Goal: Task Accomplishment & Management: Complete application form

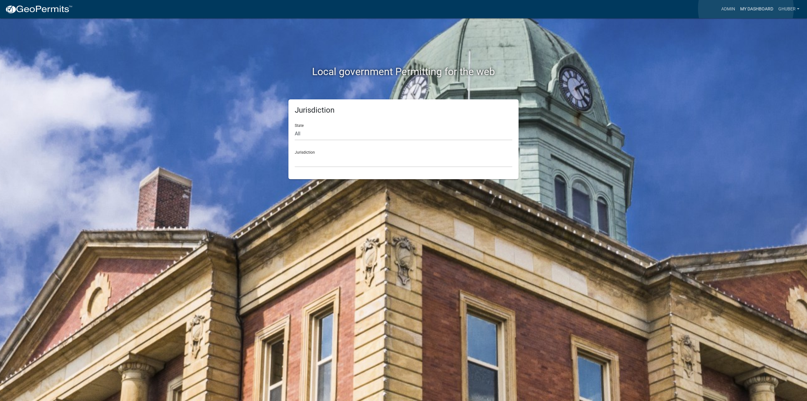
click at [746, 9] on link "My Dashboard" at bounding box center [757, 9] width 38 height 12
click at [755, 10] on link "My Dashboard" at bounding box center [757, 9] width 38 height 12
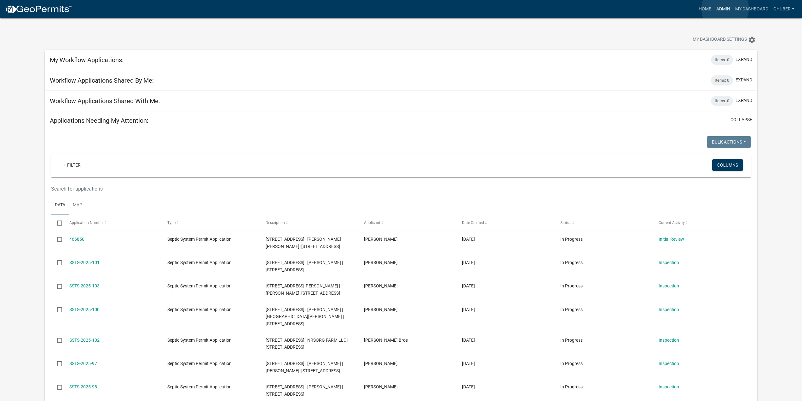
click at [725, 9] on link "Admin" at bounding box center [723, 9] width 19 height 12
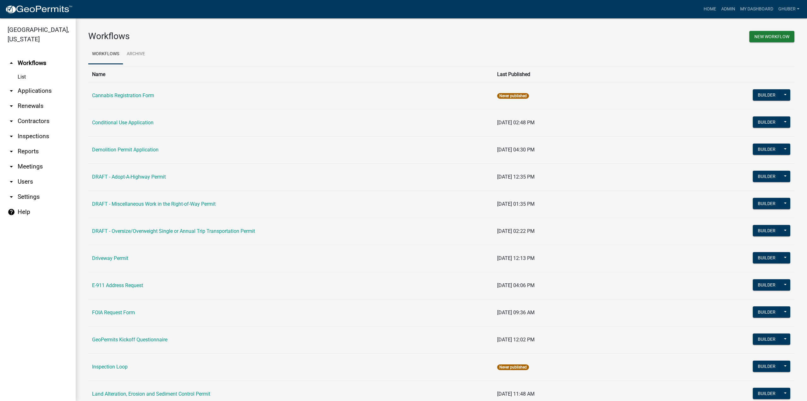
click at [29, 90] on link "arrow_drop_down Applications" at bounding box center [38, 90] width 76 height 15
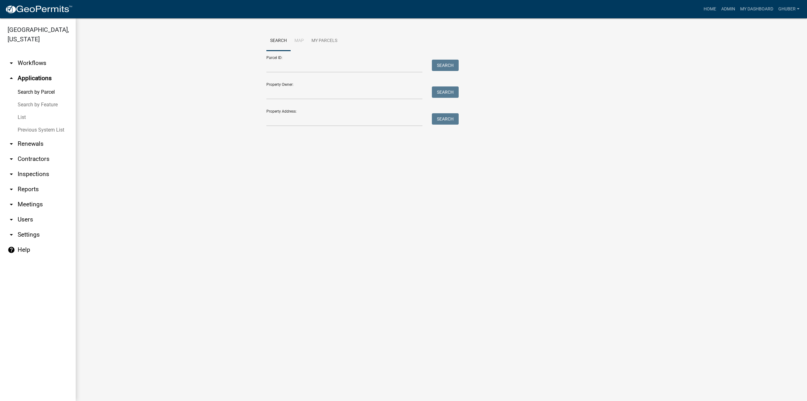
click at [35, 143] on link "arrow_drop_down Renewals" at bounding box center [38, 143] width 76 height 15
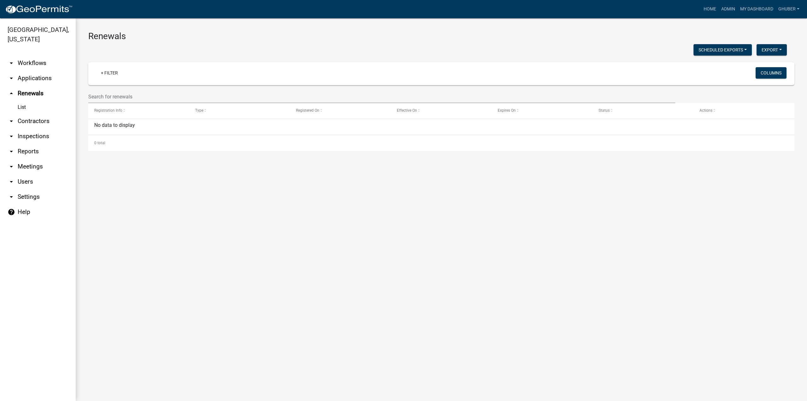
click at [28, 80] on link "arrow_drop_down Applications" at bounding box center [38, 78] width 76 height 15
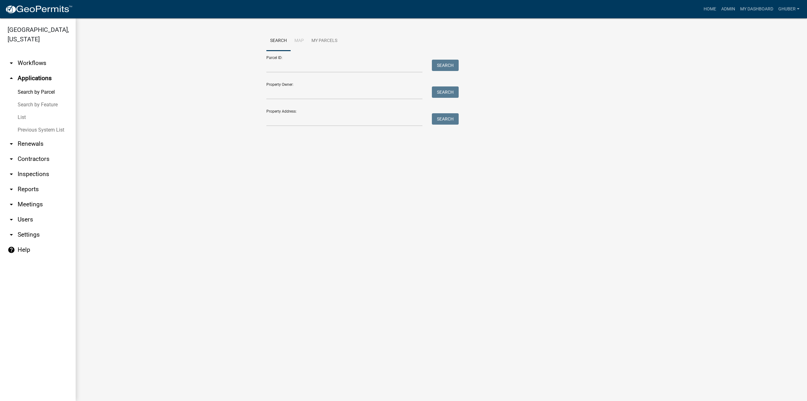
click at [24, 62] on link "arrow_drop_down Workflows" at bounding box center [38, 62] width 76 height 15
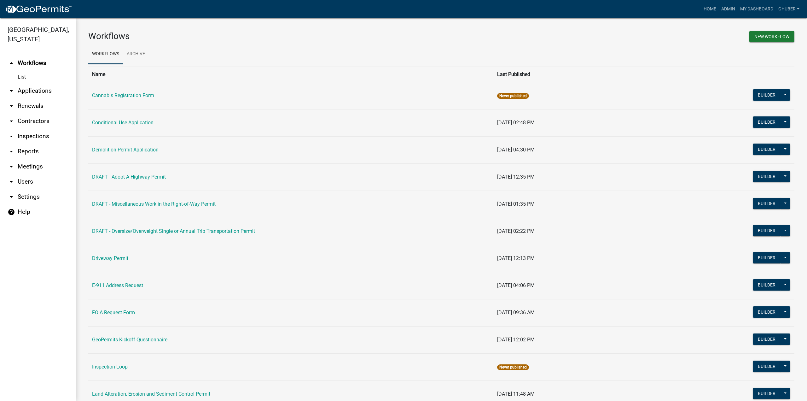
click at [26, 91] on link "arrow_drop_down Applications" at bounding box center [38, 90] width 76 height 15
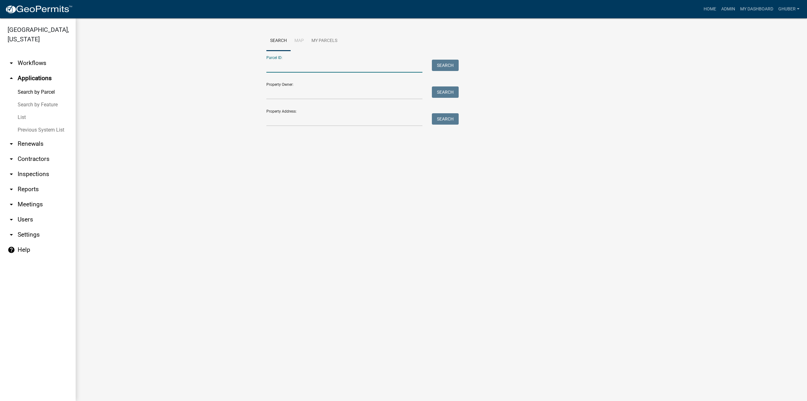
click at [281, 65] on input "Parcel ID:" at bounding box center [344, 66] width 156 height 13
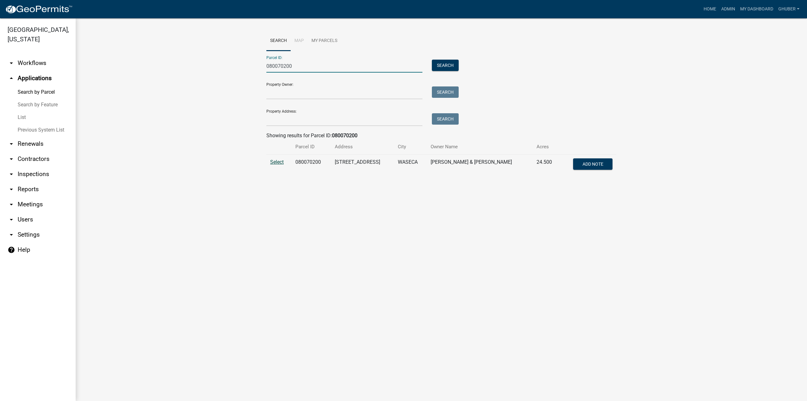
type input "080070200"
click at [277, 163] on span "Select" at bounding box center [277, 162] width 14 height 6
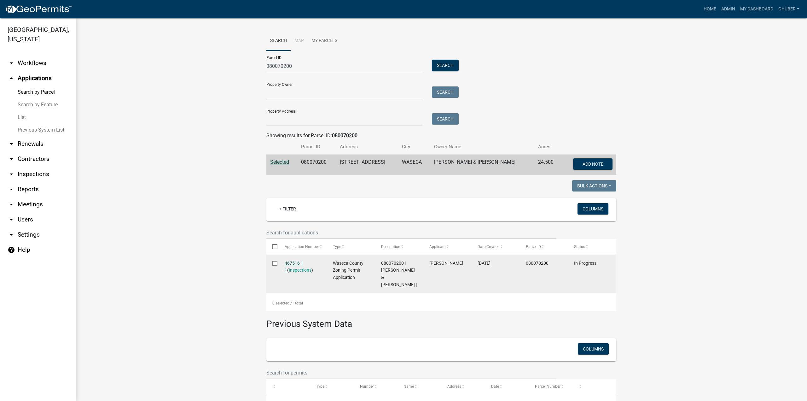
click at [292, 264] on link "467516 1 1" at bounding box center [294, 266] width 19 height 12
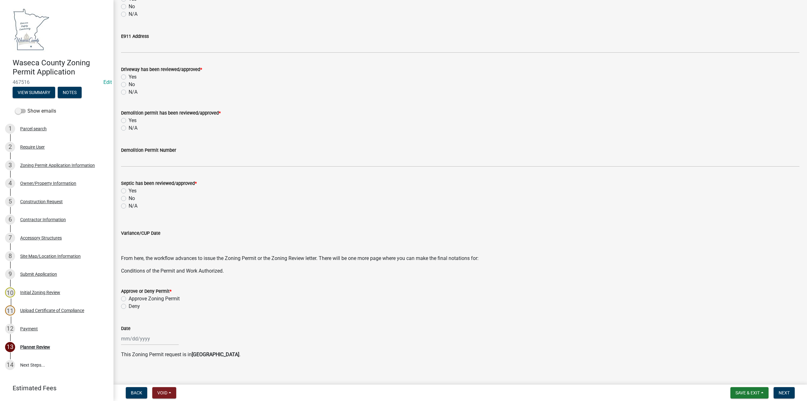
scroll to position [79, 0]
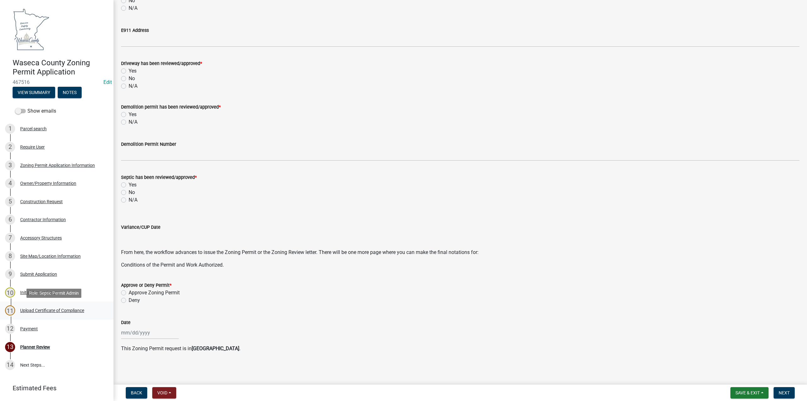
click at [44, 310] on div "Upload Certificate of Compliance" at bounding box center [52, 310] width 64 height 4
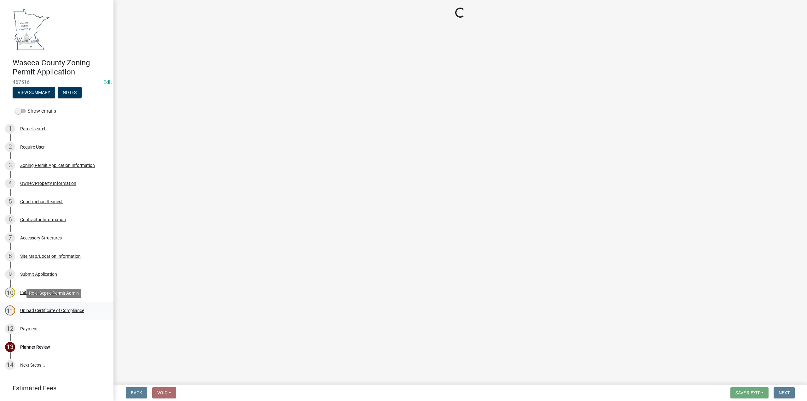
scroll to position [0, 0]
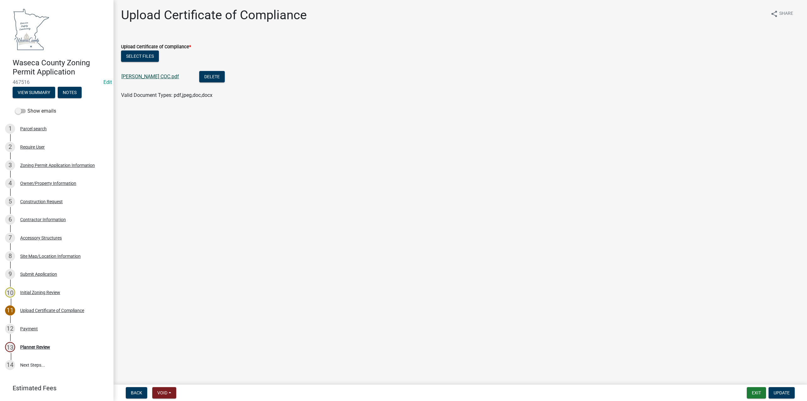
click at [149, 78] on link "[PERSON_NAME] COC.pdf" at bounding box center [150, 76] width 58 height 6
click at [141, 55] on button "Select files" at bounding box center [140, 55] width 38 height 11
click at [781, 391] on span "Update" at bounding box center [782, 392] width 16 height 5
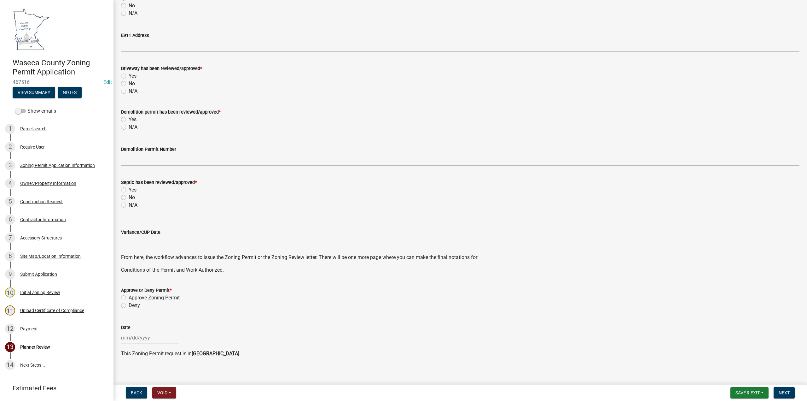
scroll to position [79, 0]
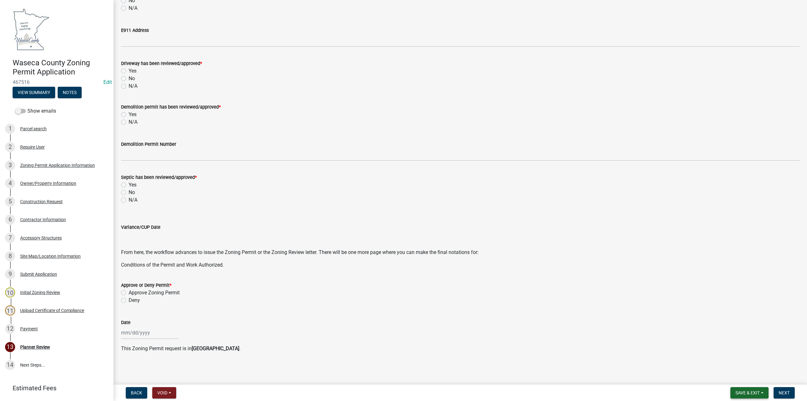
click at [745, 394] on span "Save & Exit" at bounding box center [748, 392] width 24 height 5
click at [739, 379] on button "Save & Exit" at bounding box center [743, 376] width 50 height 15
